Goal: Find specific page/section: Find specific page/section

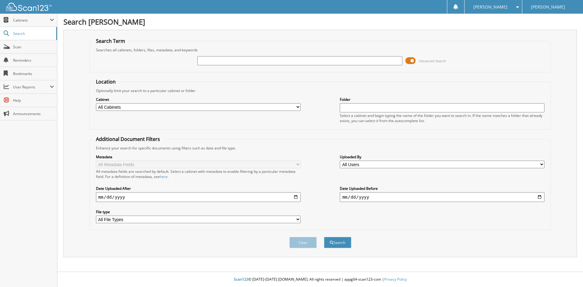
click at [172, 105] on select "All Cabinets PARTS SERVICE RO Needs Filing" at bounding box center [198, 107] width 205 height 8
select select "24775"
click at [96, 103] on select "All Cabinets PARTS SERVICE RO Needs Filing" at bounding box center [198, 107] width 205 height 8
click at [212, 62] on input "text" at bounding box center [299, 60] width 205 height 9
type input "16542894"
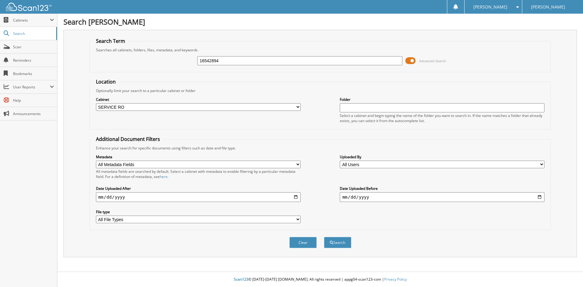
click at [324, 237] on button "Search" at bounding box center [337, 242] width 27 height 11
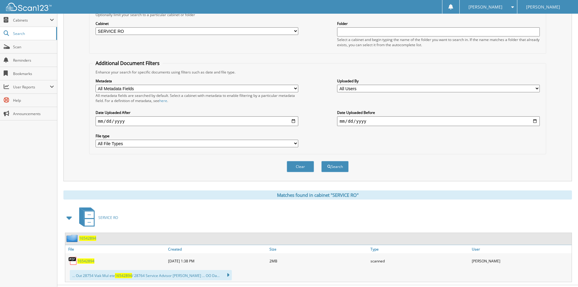
scroll to position [90, 0]
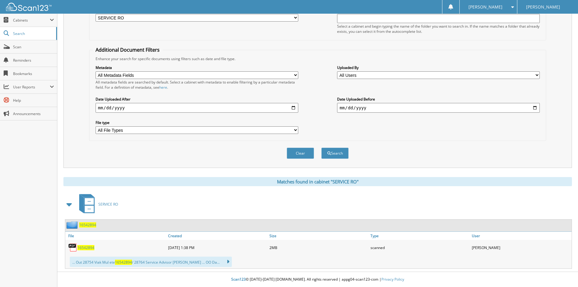
click at [88, 248] on span "16542894" at bounding box center [85, 247] width 17 height 5
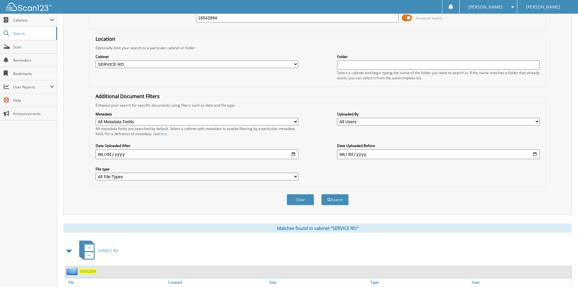
scroll to position [0, 0]
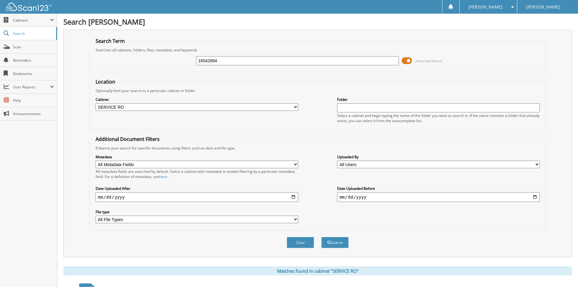
click at [234, 61] on input "16542894" at bounding box center [297, 60] width 203 height 9
type input "16531286"
click at [322, 237] on button "Search" at bounding box center [335, 242] width 27 height 11
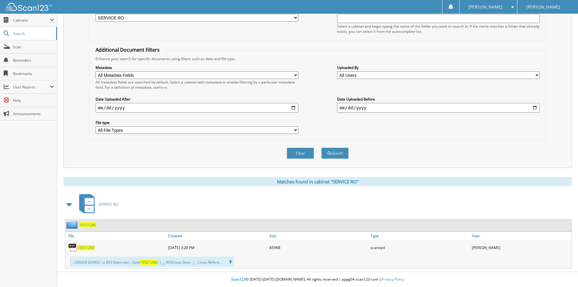
click at [84, 250] on span "16531286" at bounding box center [85, 247] width 17 height 5
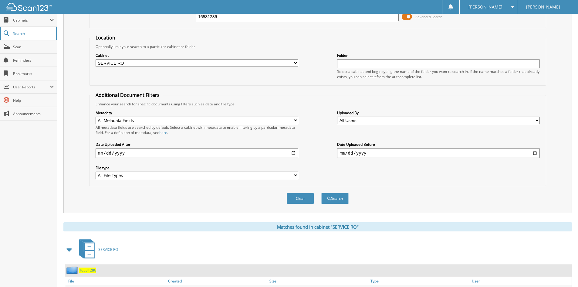
scroll to position [0, 0]
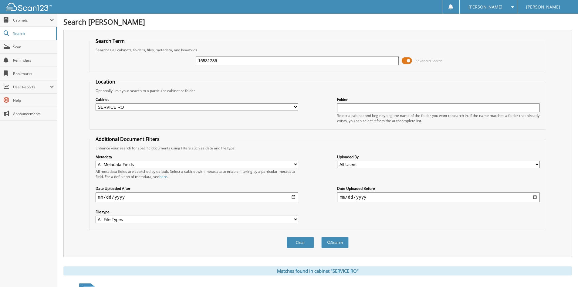
drag, startPoint x: 24, startPoint y: 49, endPoint x: 63, endPoint y: 23, distance: 47.0
click at [24, 49] on link "Scan" at bounding box center [28, 46] width 57 height 13
